Goal: Information Seeking & Learning: Learn about a topic

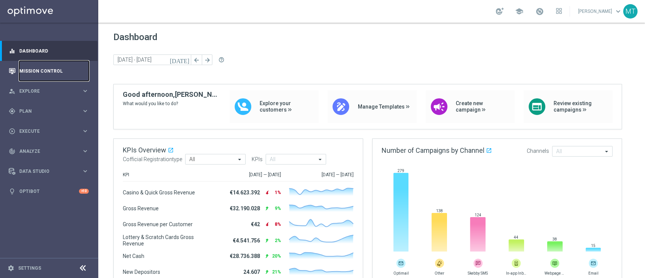
click at [53, 71] on link "Mission Control" at bounding box center [54, 71] width 70 height 20
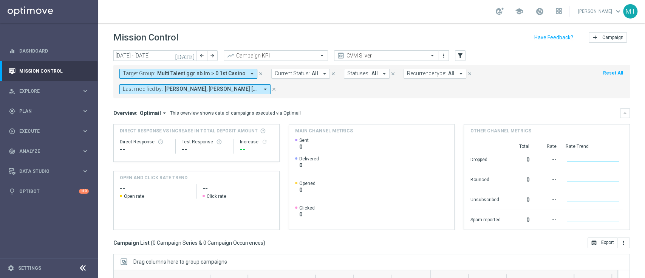
click at [189, 56] on icon "today" at bounding box center [185, 55] width 20 height 7
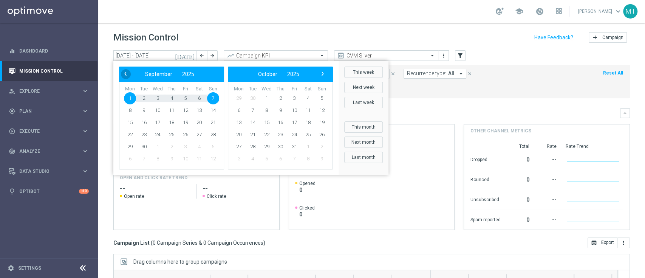
click at [124, 78] on span "‹" at bounding box center [126, 74] width 10 height 10
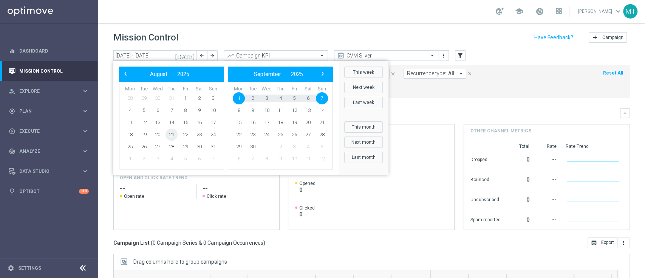
click at [171, 137] on span "21" at bounding box center [171, 134] width 12 height 12
click at [215, 135] on span "24" at bounding box center [213, 134] width 12 height 12
type input "21 Aug 2025 - 24 Aug 2025"
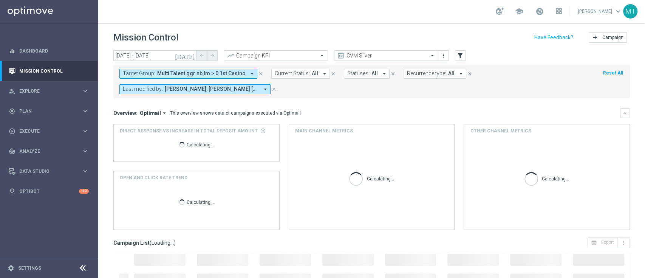
click at [195, 71] on span "Multi Talent ggr nb lm > 0 1st Casino" at bounding box center [201, 73] width 88 height 6
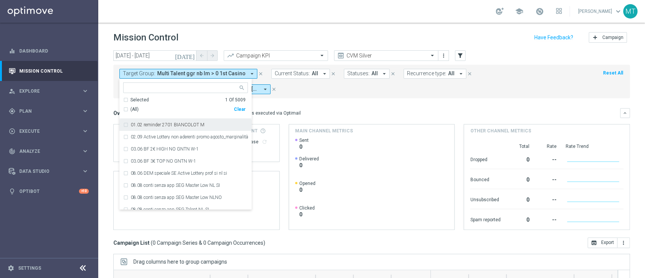
click at [149, 82] on div "Multi Talent ggr nb lm > 0 1st Casino" at bounding box center [185, 87] width 125 height 11
paste input "Risk of Churn Master Low"
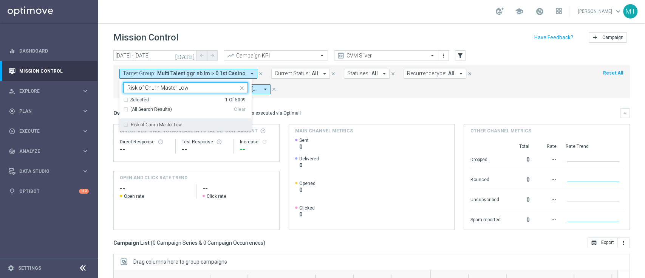
click at [157, 122] on label "Risk of Churn Master Low" at bounding box center [156, 124] width 51 height 5
type input "Risk of Churn Master Low"
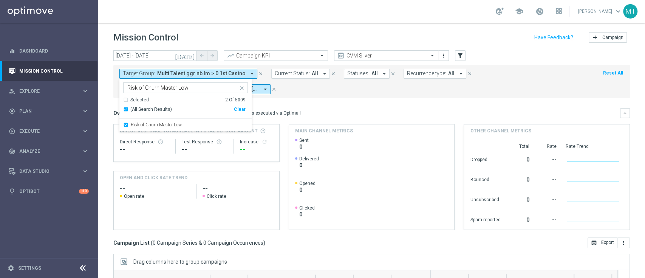
click at [414, 103] on mini-dashboard "Overview: Optimail arrow_drop_down This overview shows data of campaigns execut…" at bounding box center [371, 167] width 516 height 139
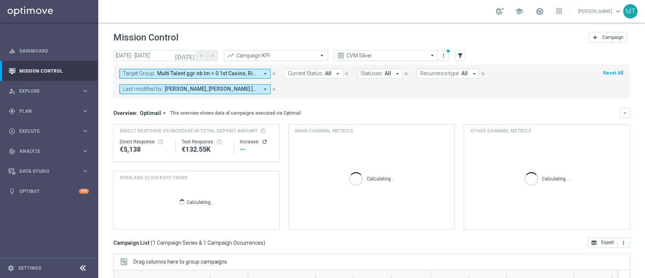
scroll to position [115, 0]
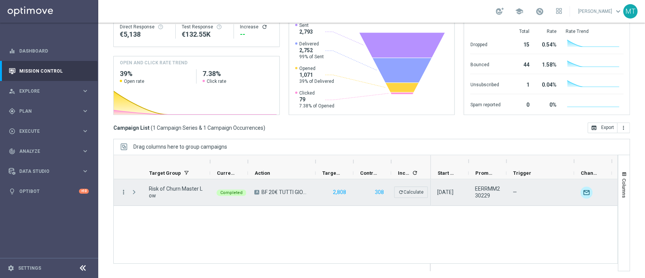
click at [123, 194] on icon "more_vert" at bounding box center [123, 192] width 7 height 7
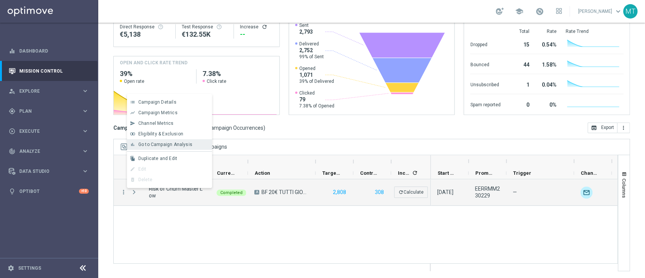
click at [151, 141] on div "bar_chart Go to Campaign Analysis" at bounding box center [169, 144] width 85 height 11
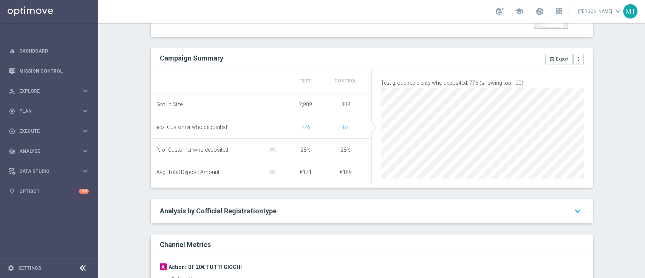
scroll to position [76, 0]
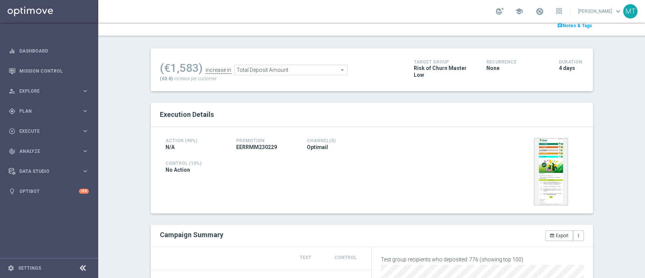
click at [272, 65] on div "Total Deposit Amount Total Deposit Amount arrow_drop_down search" at bounding box center [290, 70] width 113 height 11
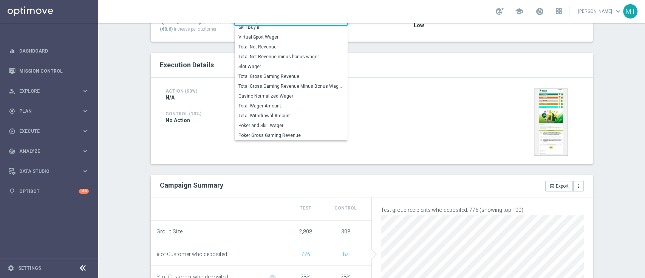
scroll to position [99, 0]
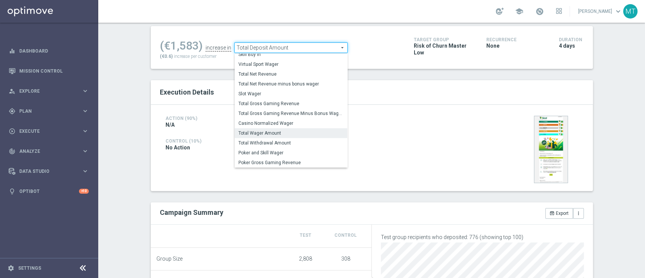
click at [255, 132] on span "Total Wager Amount" at bounding box center [290, 133] width 105 height 6
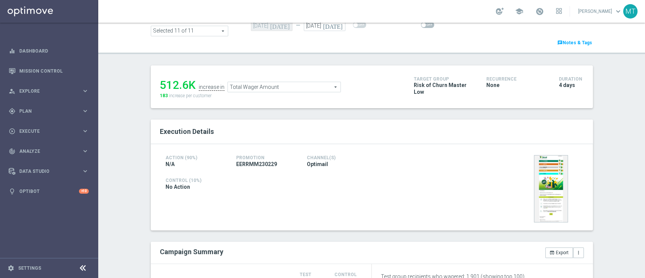
scroll to position [42, 0]
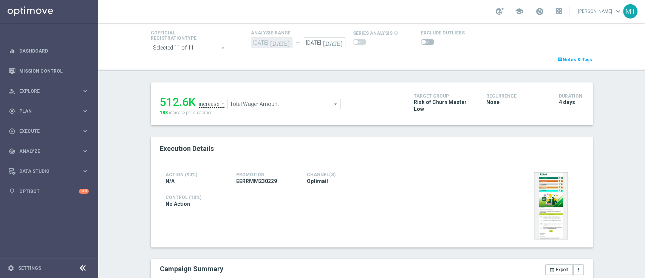
click at [243, 102] on span "Total Wager Amount" at bounding box center [284, 104] width 113 height 10
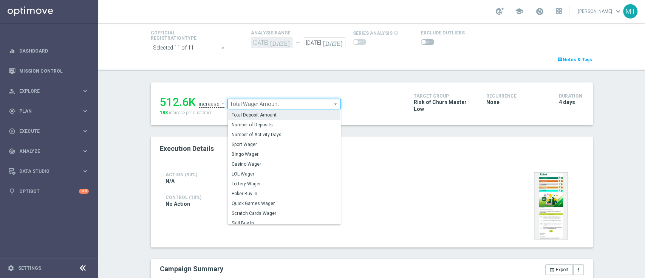
click at [247, 114] on span "Total Deposit Amount" at bounding box center [284, 115] width 105 height 6
type input "Total Deposit Amount"
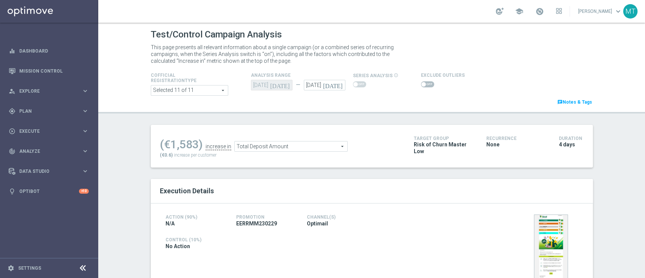
click at [421, 84] on span at bounding box center [423, 84] width 5 height 5
click at [421, 84] on input "checkbox" at bounding box center [427, 84] width 13 height 6
checkbox input "true"
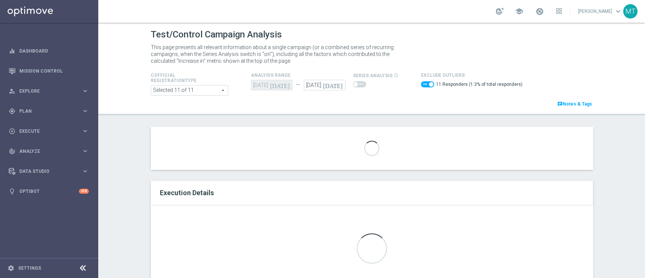
scroll to position [103, 0]
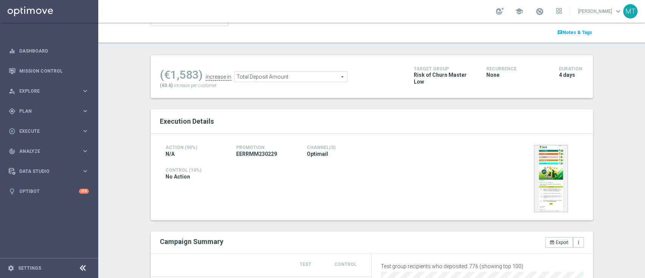
scroll to position [2, 0]
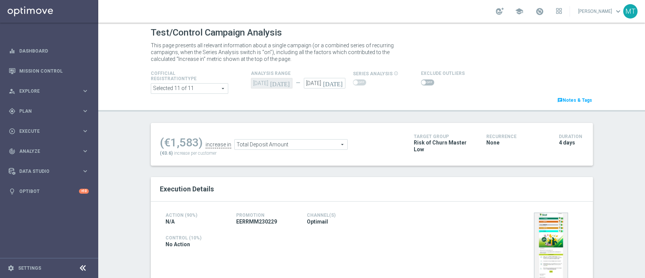
click at [282, 147] on span "Total Deposit Amount" at bounding box center [291, 144] width 113 height 10
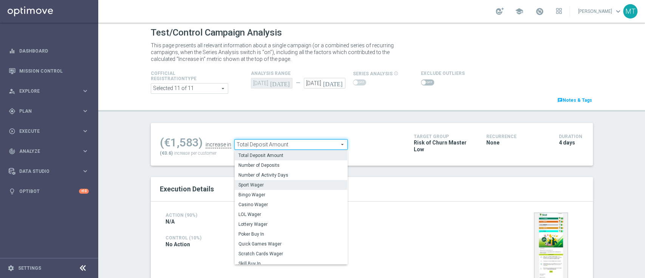
click at [288, 188] on label "Sport Wager" at bounding box center [291, 185] width 113 height 10
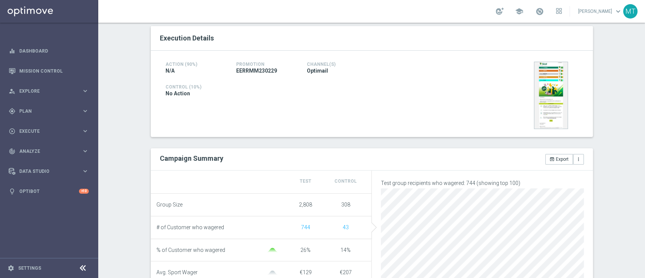
scroll to position [12, 0]
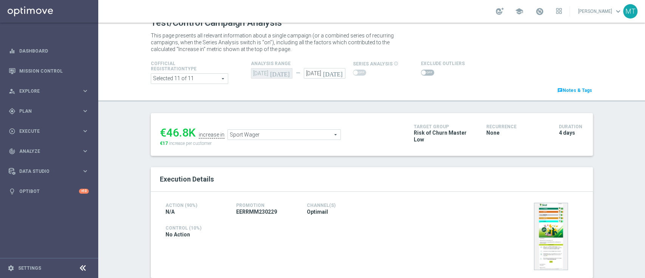
click at [290, 139] on span "Sport Wager" at bounding box center [284, 135] width 113 height 10
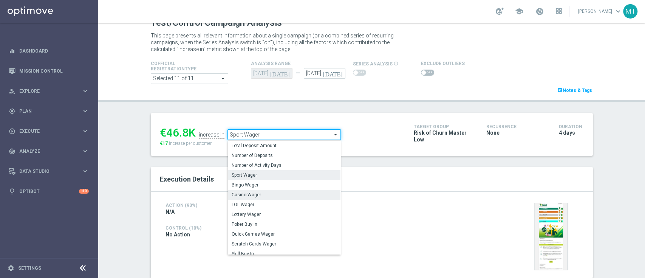
click at [293, 191] on label "Casino Wager" at bounding box center [284, 195] width 113 height 10
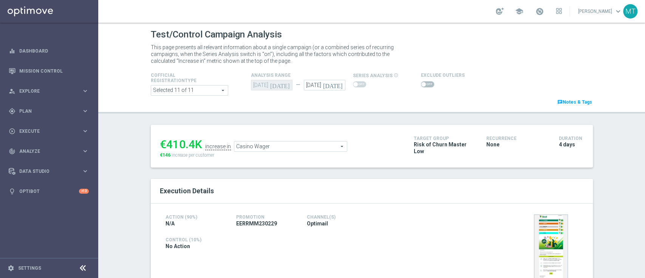
click at [284, 142] on span "Casino Wager" at bounding box center [290, 146] width 113 height 10
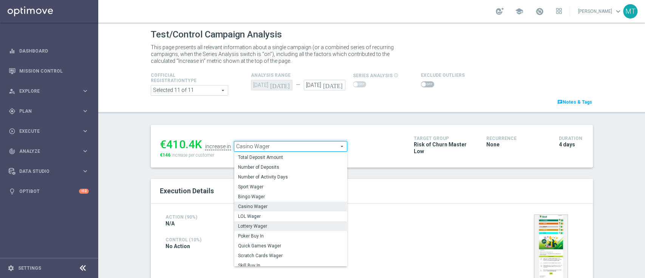
click at [288, 225] on span "Lottery Wager" at bounding box center [290, 226] width 105 height 6
type input "Lottery Wager"
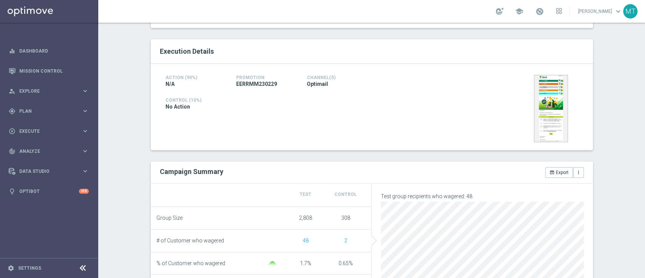
scroll to position [172, 0]
